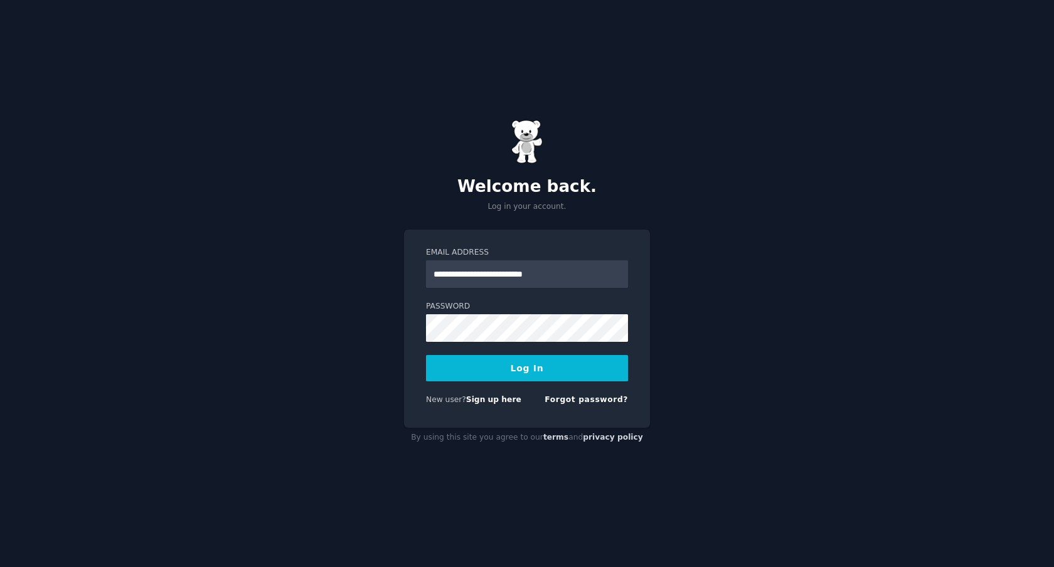
type input "**********"
click at [489, 364] on button "Log In" at bounding box center [527, 368] width 202 height 26
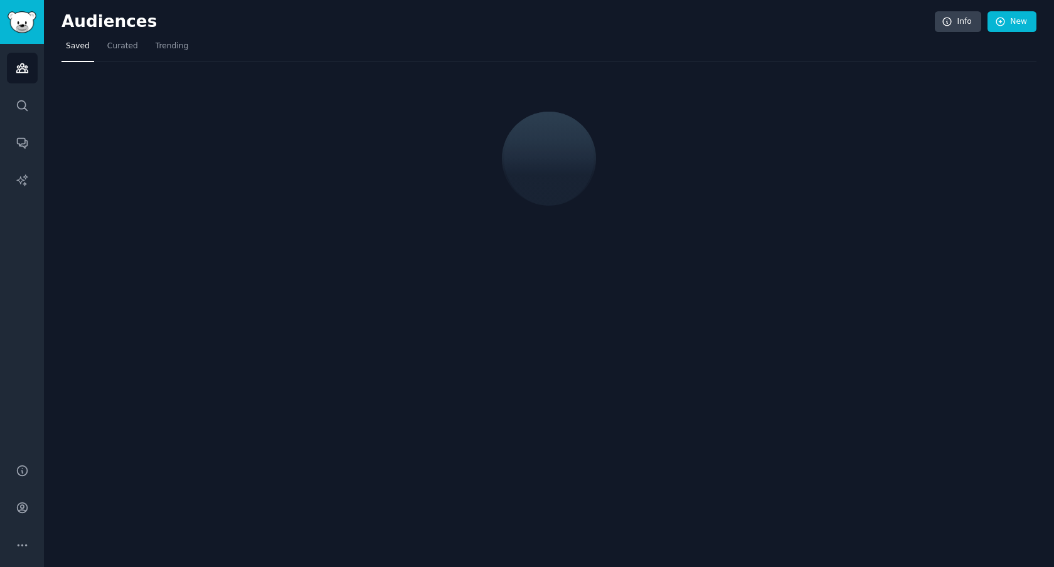
click at [489, 364] on div "Audiences Info New Saved Curated Trending" at bounding box center [549, 283] width 1010 height 567
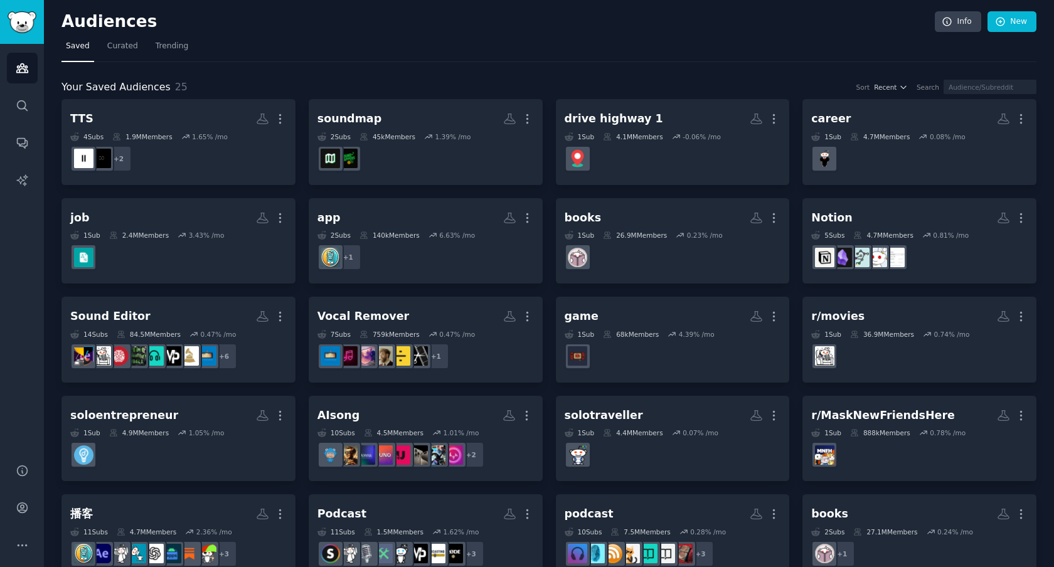
click at [388, 41] on nav "Saved Curated Trending" at bounding box center [548, 49] width 975 height 26
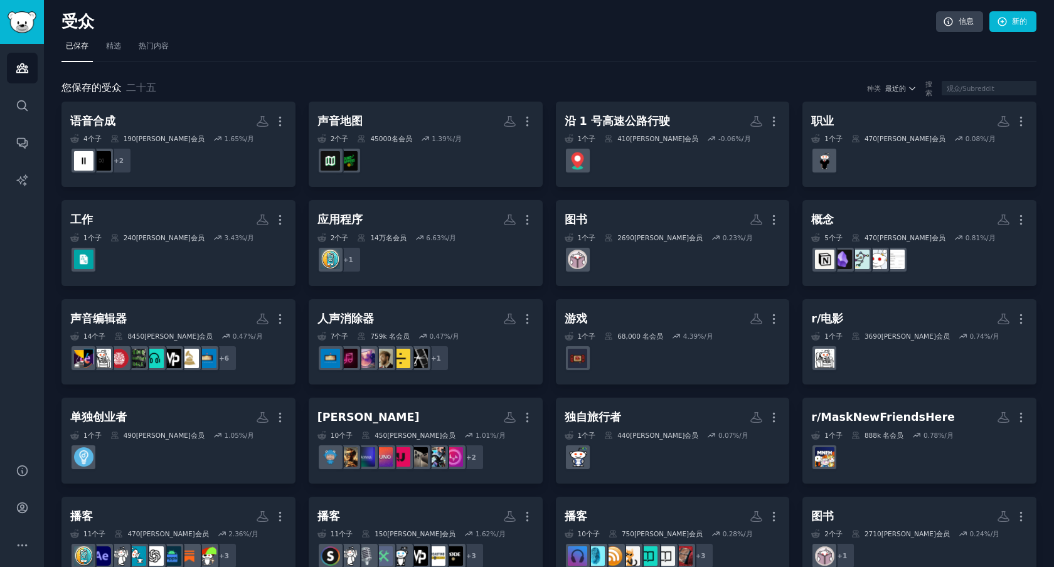
click at [659, 37] on nav "已保存 精选 热门内容" at bounding box center [548, 49] width 975 height 26
click at [124, 51] on link "精选" at bounding box center [114, 49] width 24 height 26
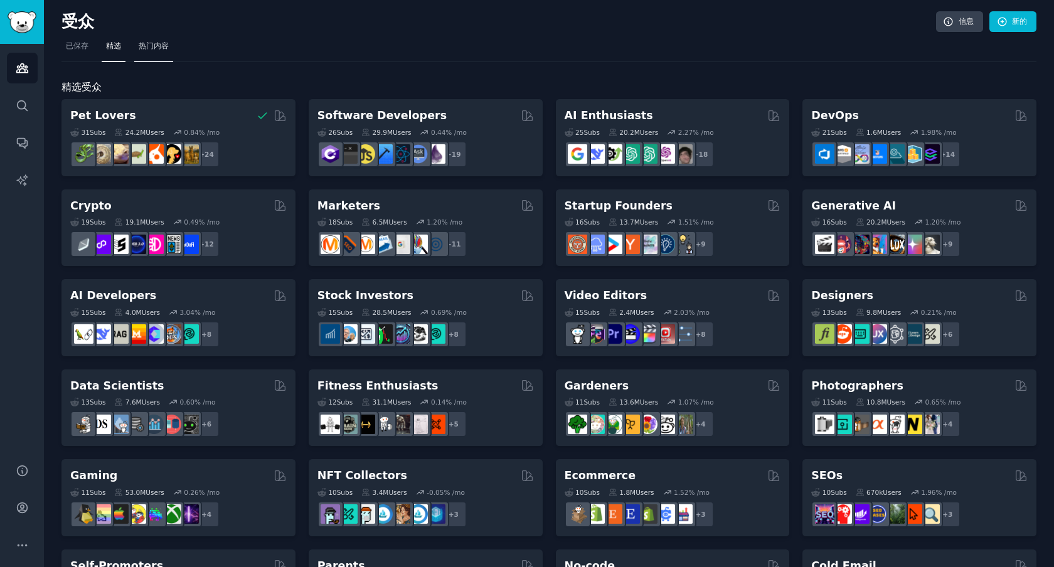
click at [159, 52] on link "热门内容" at bounding box center [153, 49] width 39 height 26
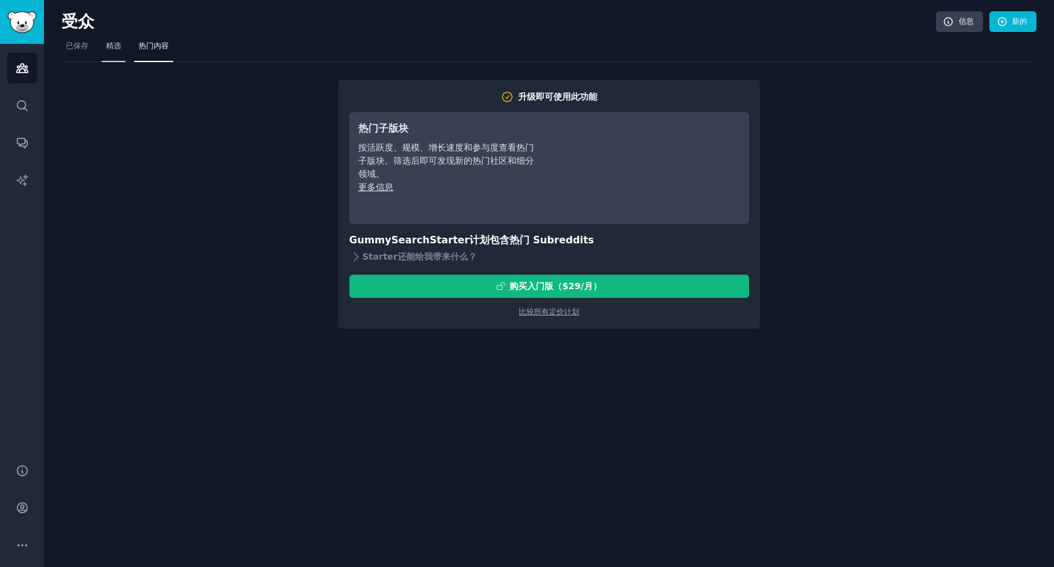
click at [125, 56] on link "精选" at bounding box center [114, 49] width 24 height 26
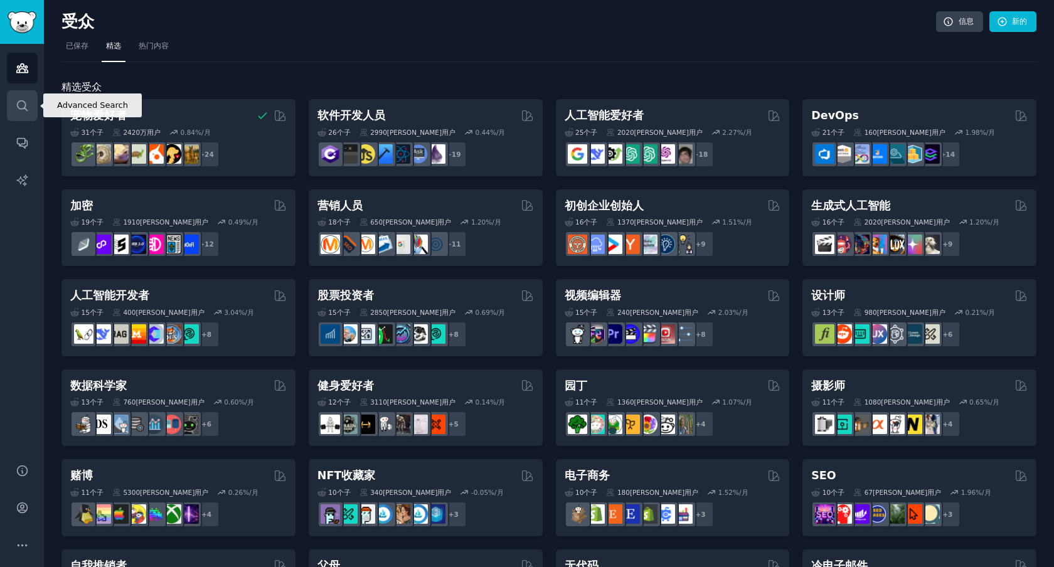
click at [21, 94] on link "搜索" at bounding box center [22, 105] width 31 height 31
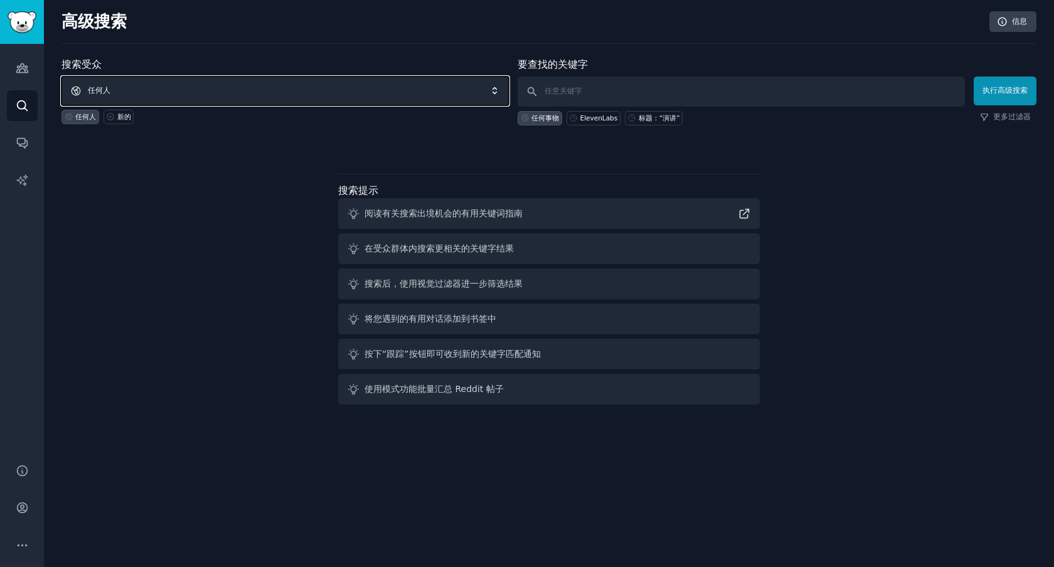
click at [393, 88] on span "任何人" at bounding box center [284, 91] width 447 height 29
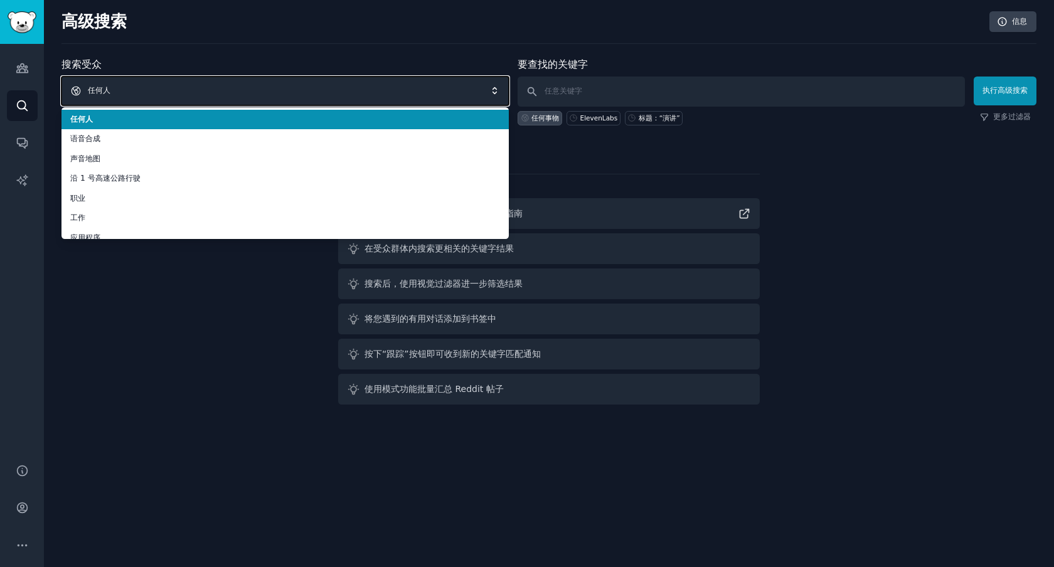
click at [394, 88] on span "任何人" at bounding box center [284, 91] width 447 height 29
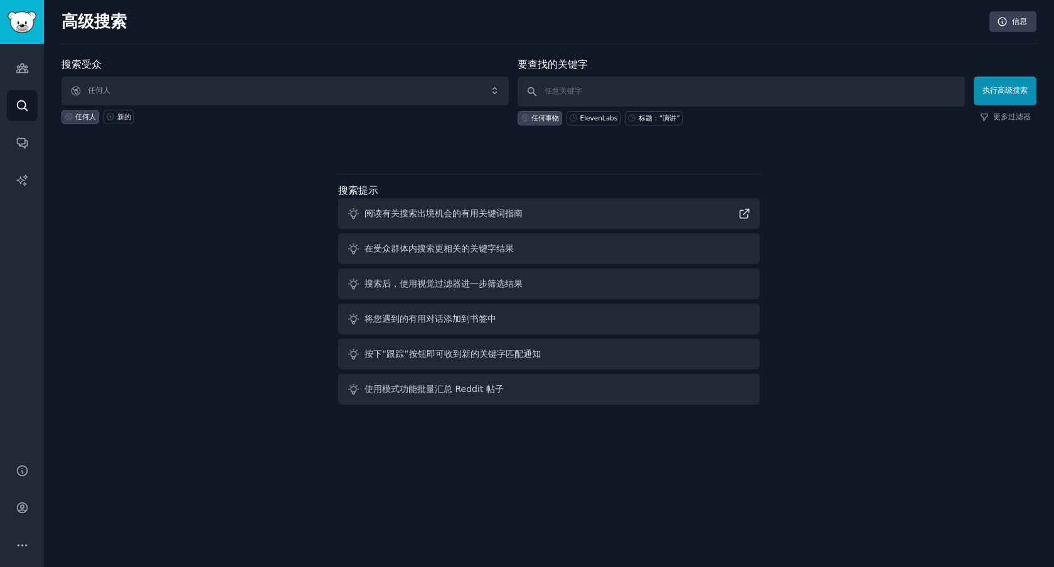
click at [579, 74] on div "要查找的关键字 任何事物 ElevenLabs 标题：“演讲”" at bounding box center [740, 91] width 447 height 68
click at [585, 85] on input "text" at bounding box center [740, 92] width 447 height 30
type input "c"
type input "乳"
type input "人"
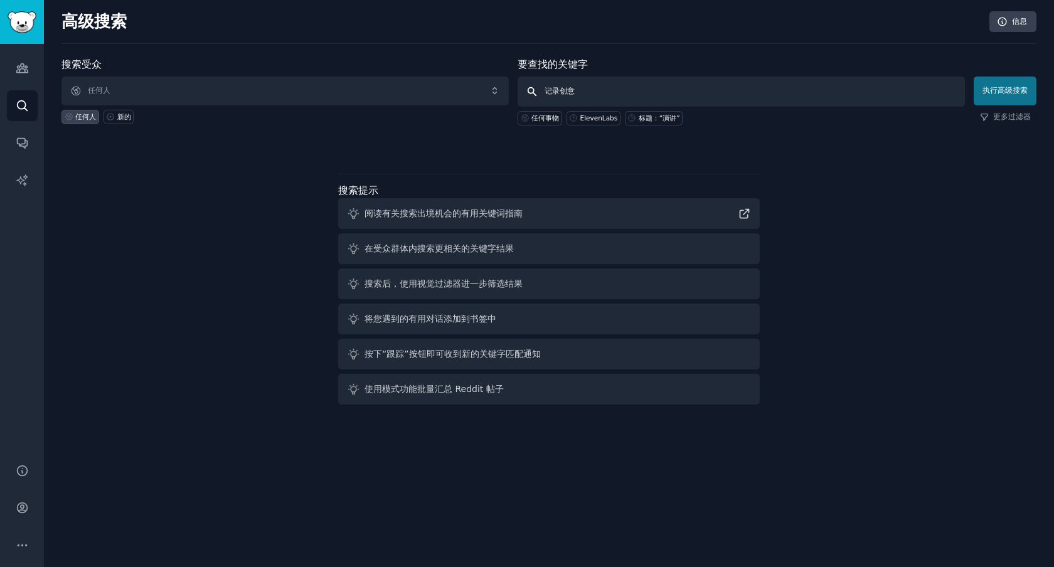
type input "记录创意"
click at [1001, 90] on font "执行高级搜索" at bounding box center [1004, 90] width 45 height 9
click at [628, 96] on input "text" at bounding box center [740, 92] width 447 height 30
type input "记录创意"
click button "执行高级搜索" at bounding box center [1004, 91] width 63 height 29
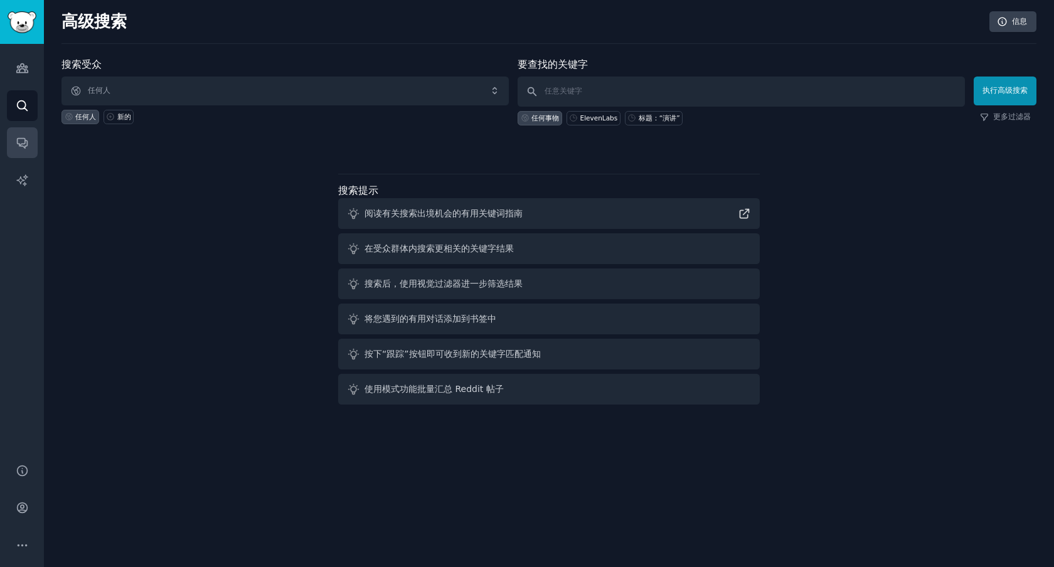
click at [30, 129] on link "对话" at bounding box center [22, 142] width 31 height 31
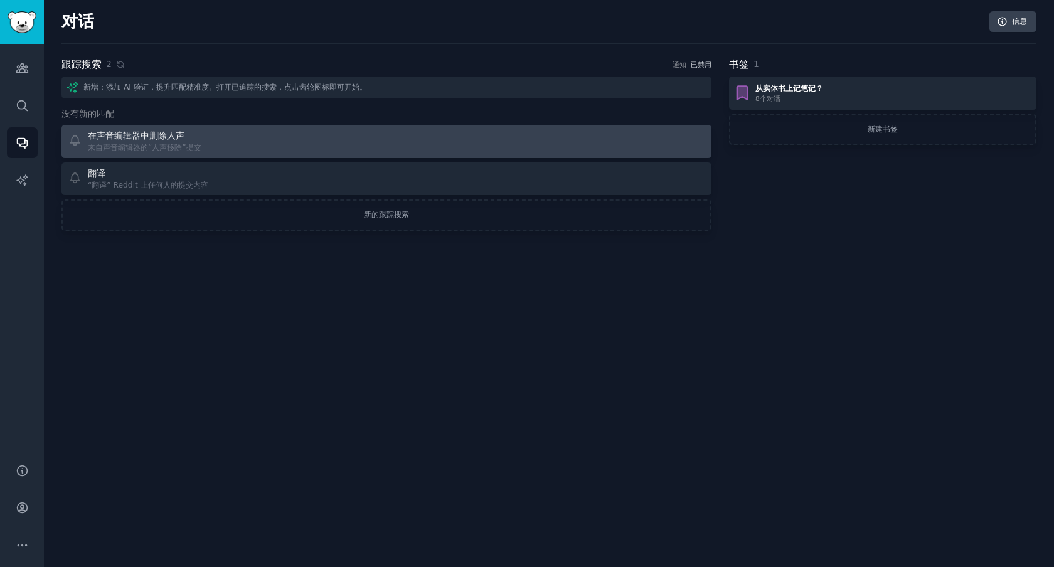
click at [132, 146] on font "来自声音编辑器的“人声移除”提交" at bounding box center [145, 147] width 114 height 9
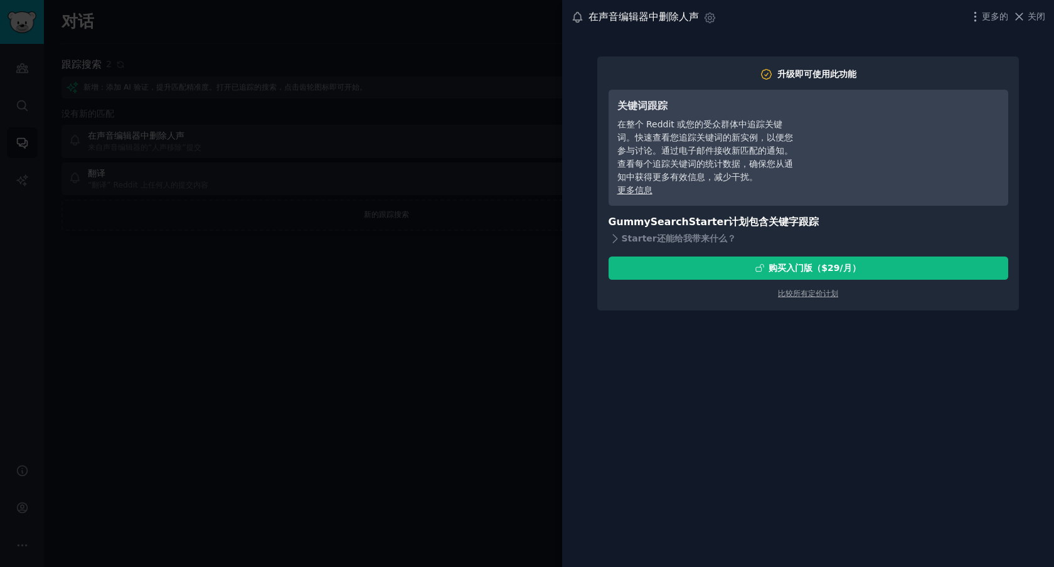
click at [143, 158] on div at bounding box center [527, 283] width 1054 height 567
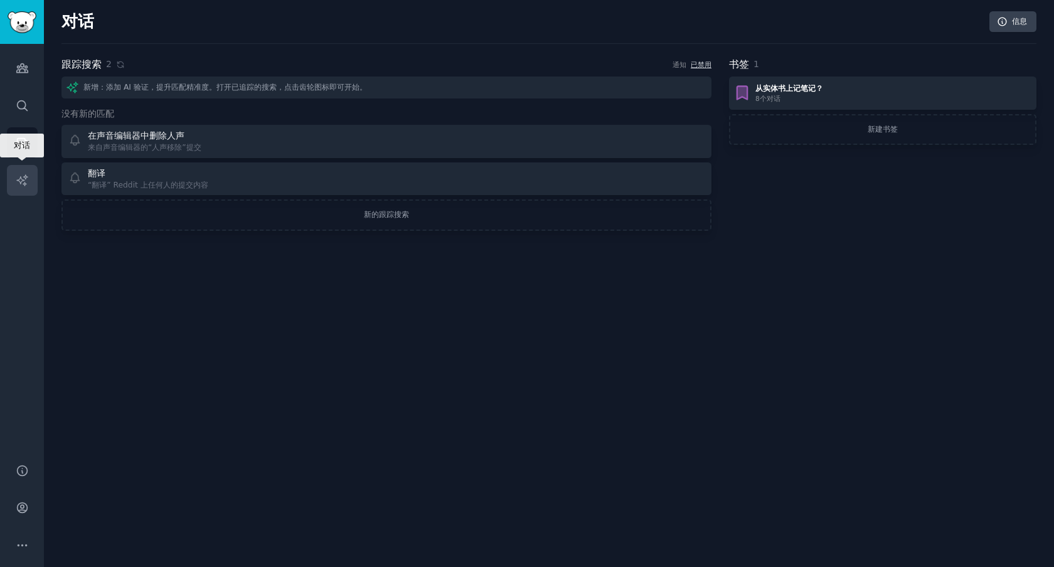
click at [18, 187] on link "人工智能报告" at bounding box center [22, 180] width 31 height 31
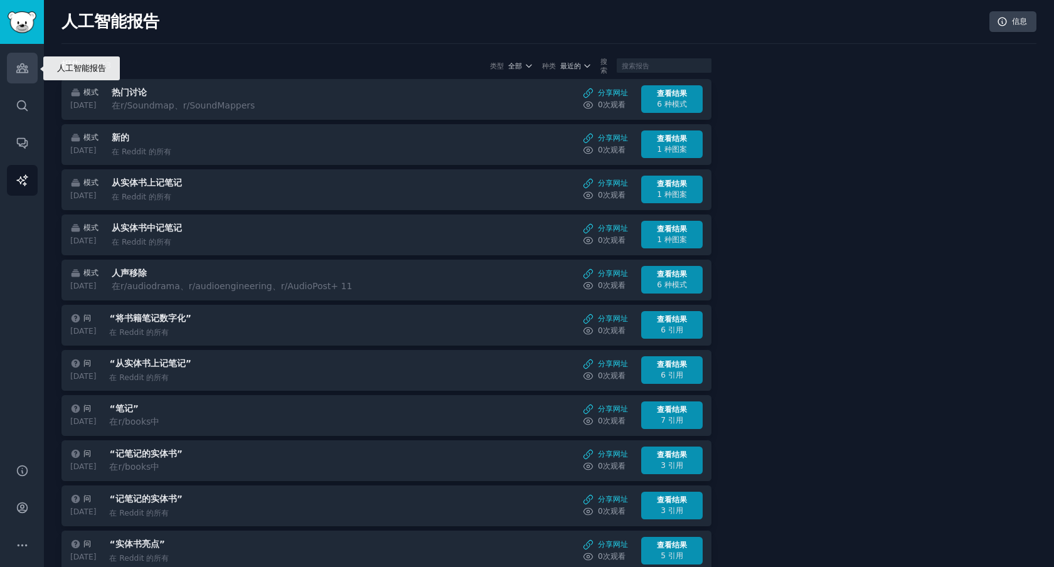
click at [20, 70] on icon "侧边栏" at bounding box center [22, 67] width 13 height 13
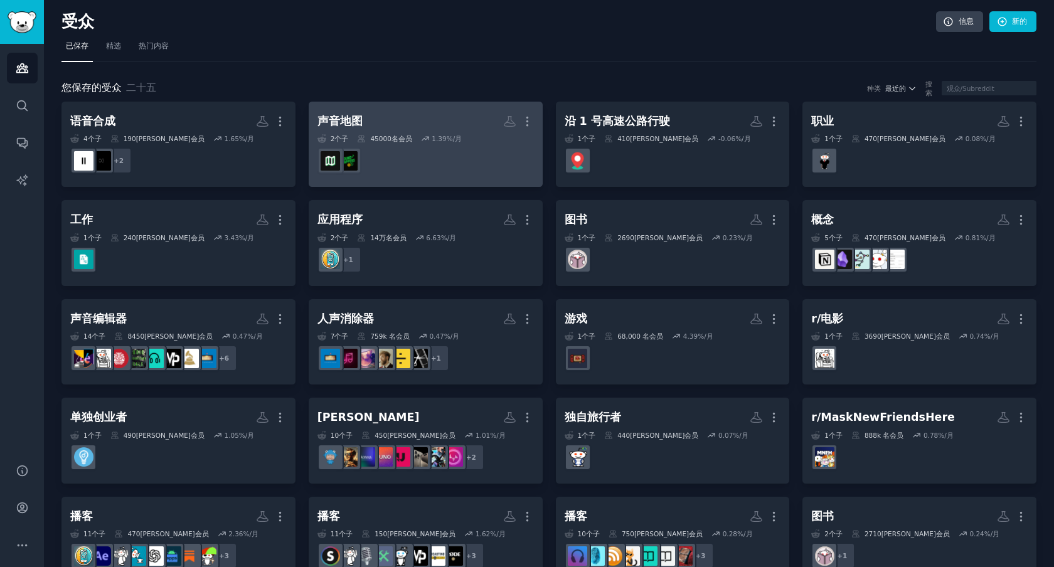
click at [437, 155] on dd at bounding box center [425, 160] width 216 height 35
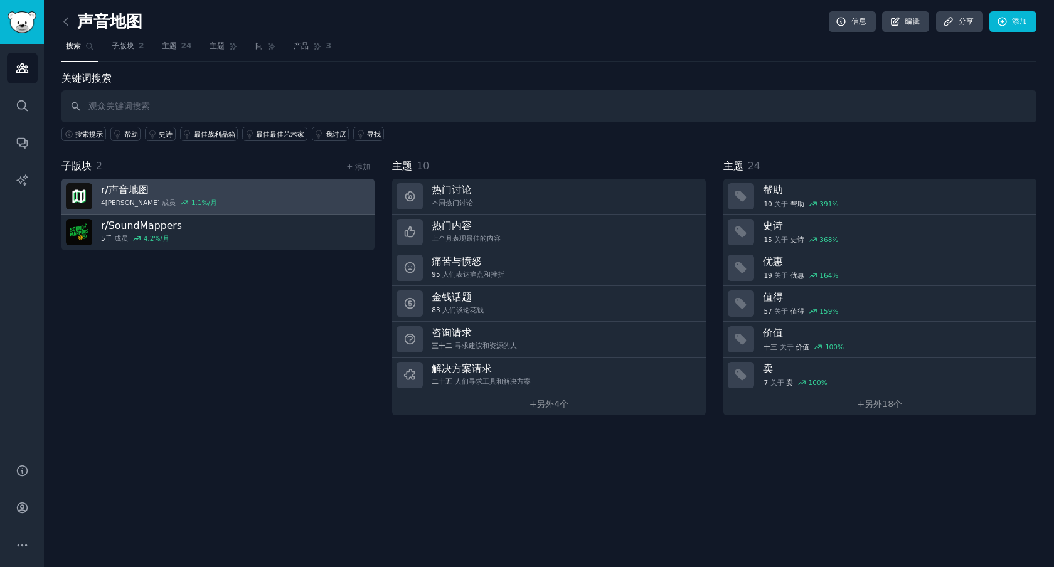
click at [285, 199] on link "r/ 声音地图 4万 成员 1.1 %/月" at bounding box center [217, 197] width 313 height 36
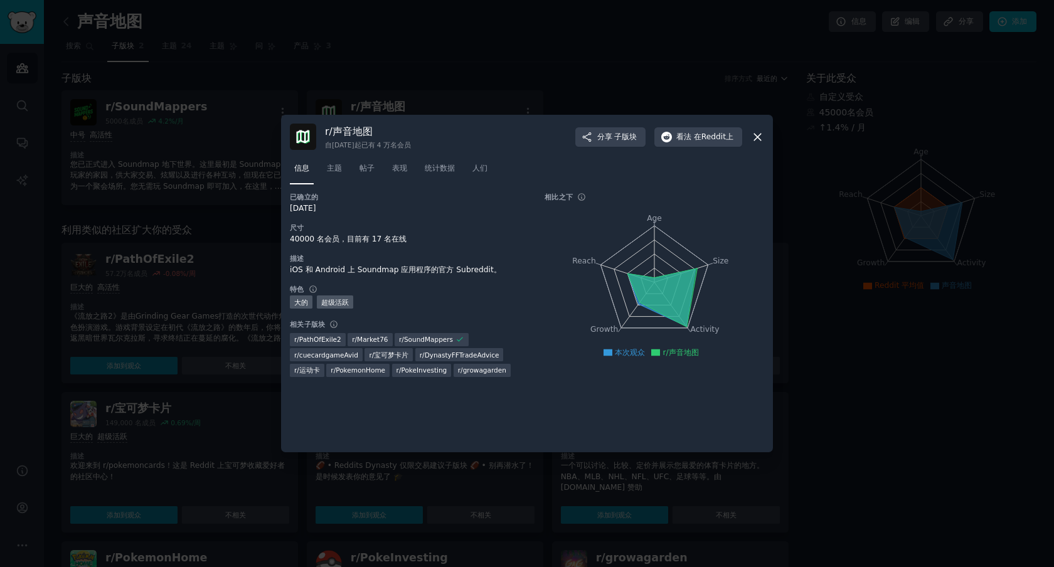
click at [756, 135] on icon at bounding box center [757, 137] width 7 height 7
click at [765, 139] on div "r/ 声音地图 自[DATE]起 已有 4 万名 会员 分享 子版块 看法 在Reddit上 信息 主题 帖子 表现 统计数据 人们 已确立的 [DATE] …" at bounding box center [527, 283] width 492 height 337
click at [760, 139] on icon at bounding box center [757, 137] width 7 height 7
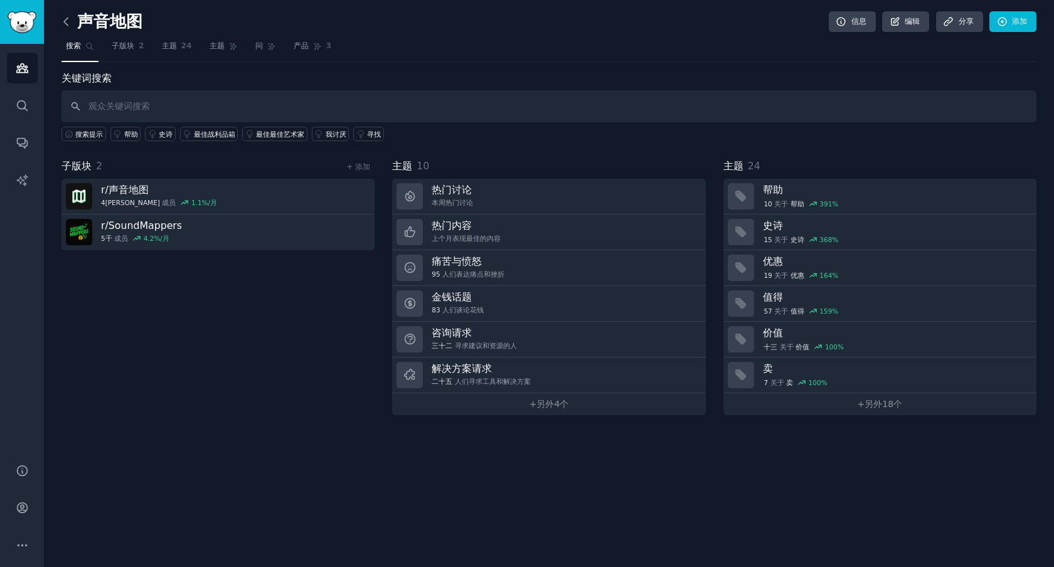
click at [67, 24] on icon at bounding box center [66, 21] width 13 height 13
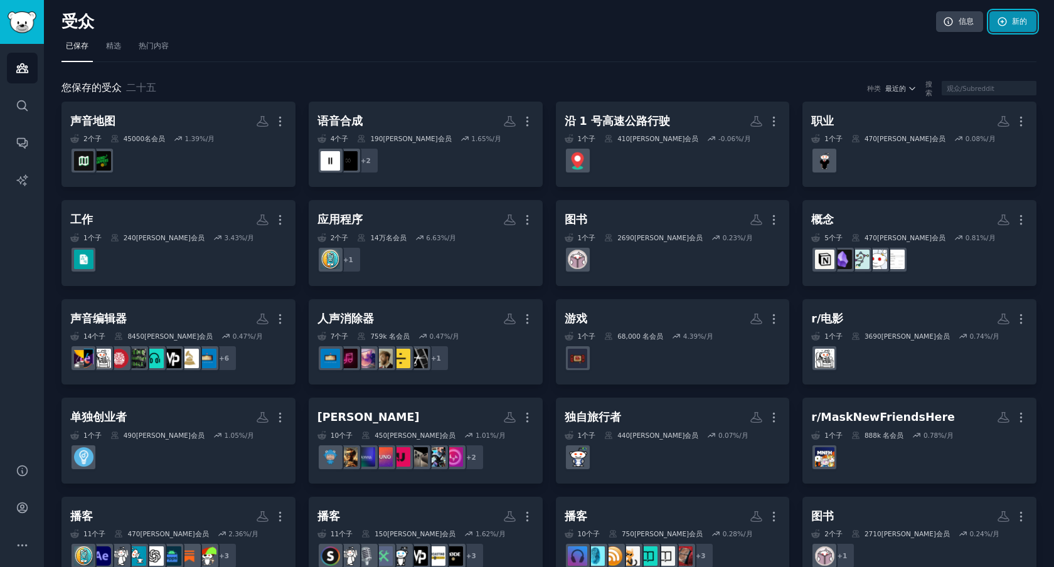
click at [1002, 27] on link "新的" at bounding box center [1012, 21] width 47 height 21
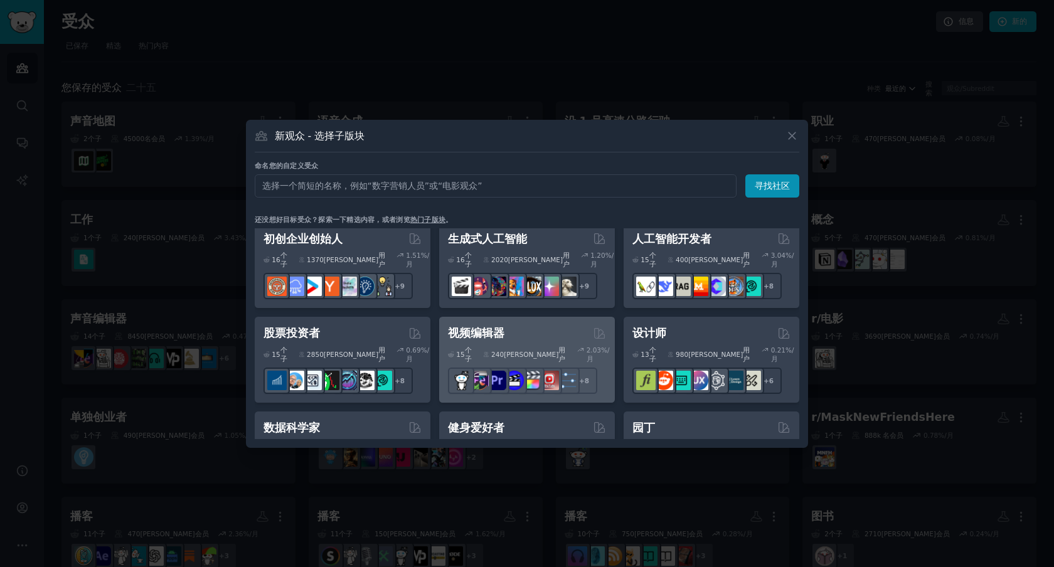
scroll to position [198, 0]
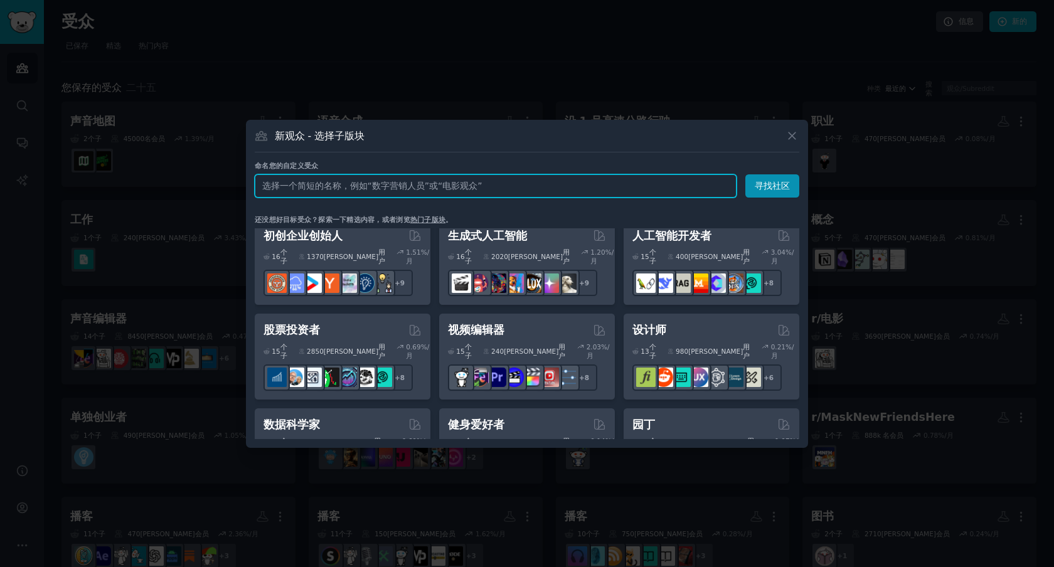
click at [400, 193] on input "text" at bounding box center [496, 185] width 482 height 23
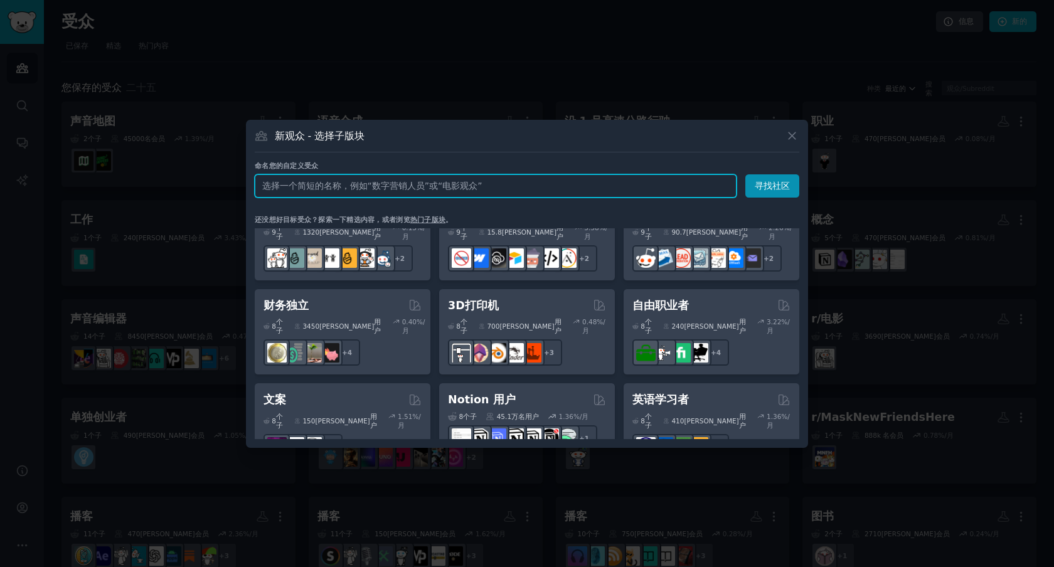
scroll to position [696, 0]
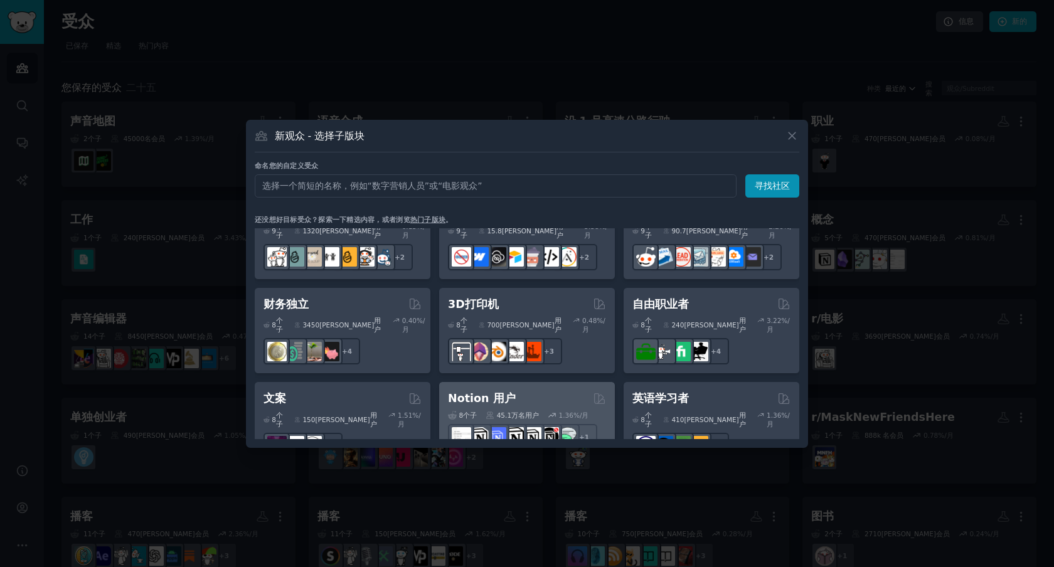
click at [496, 392] on font "Notion 用户" at bounding box center [482, 398] width 68 height 13
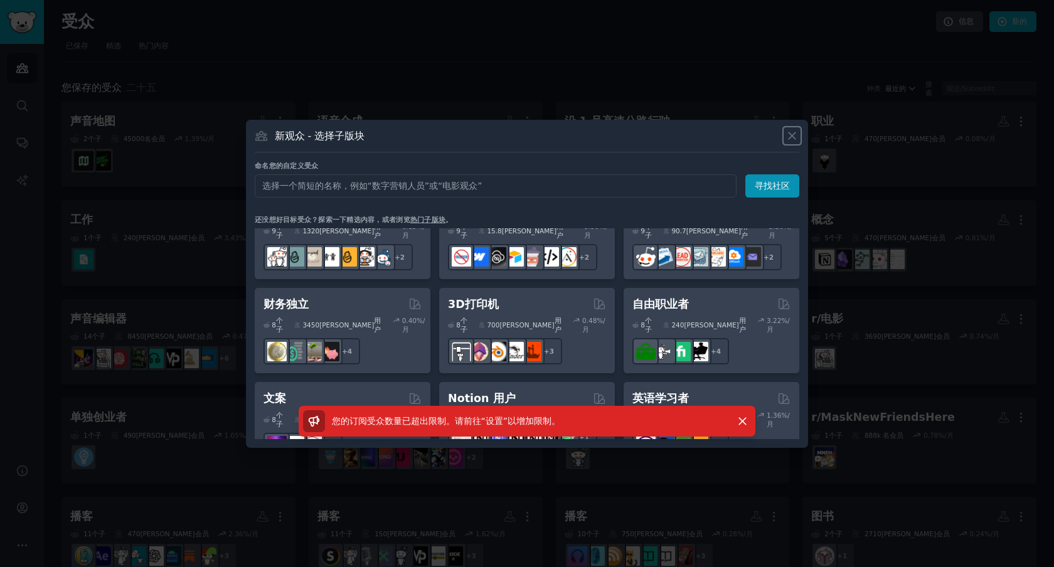
click at [792, 132] on icon at bounding box center [791, 135] width 13 height 13
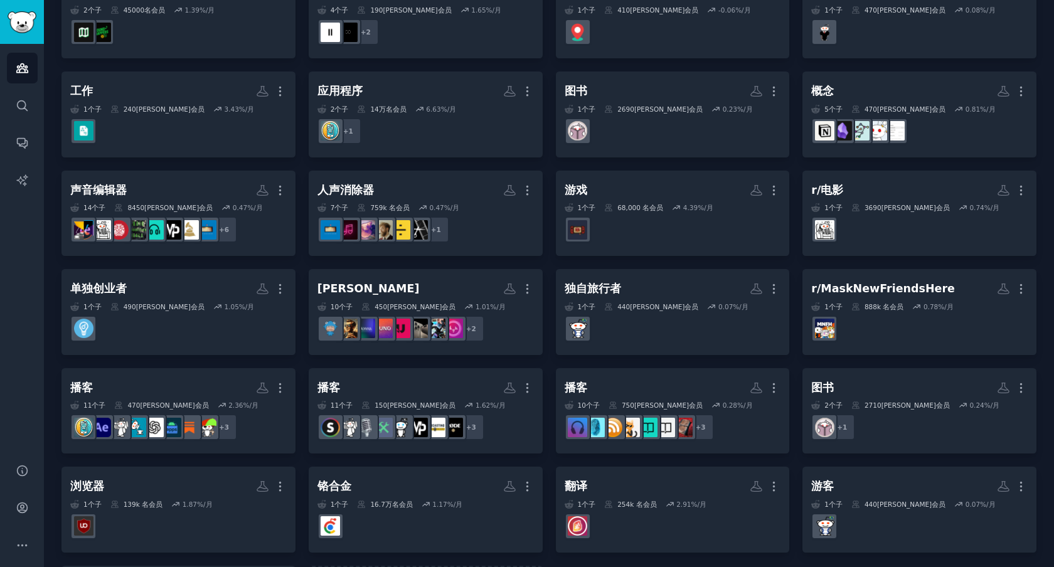
scroll to position [38, 0]
